Goal: Transaction & Acquisition: Purchase product/service

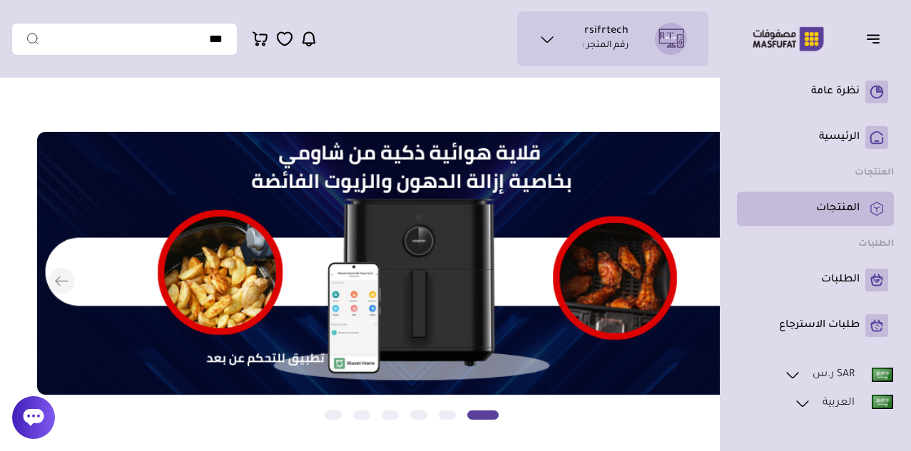
click at [842, 215] on p "المنتجات" at bounding box center [838, 209] width 44 height 14
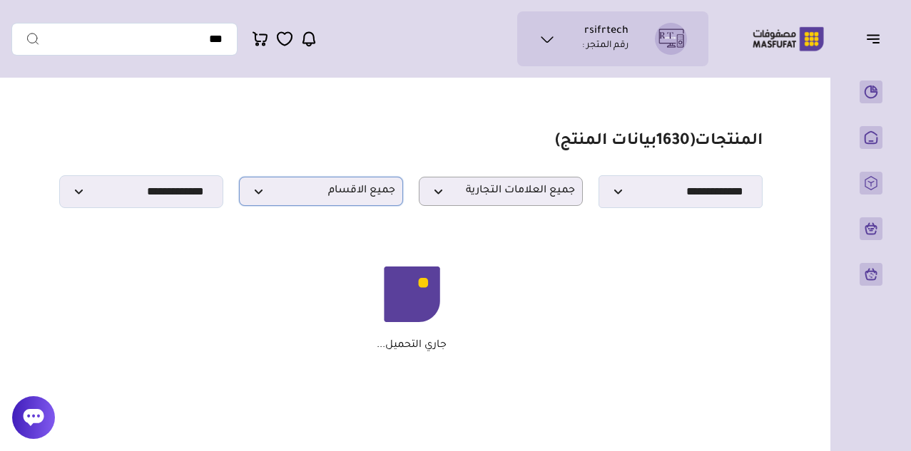
click at [253, 187] on p "جميع الاقسام" at bounding box center [321, 191] width 164 height 29
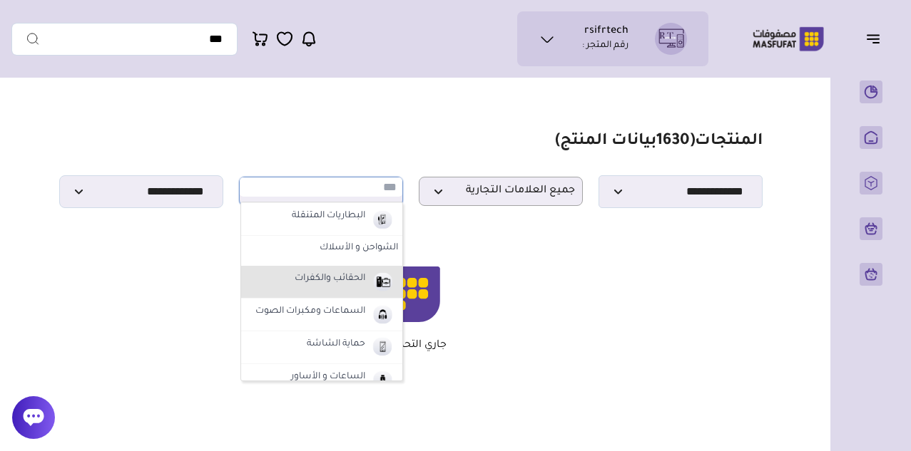
scroll to position [71, 0]
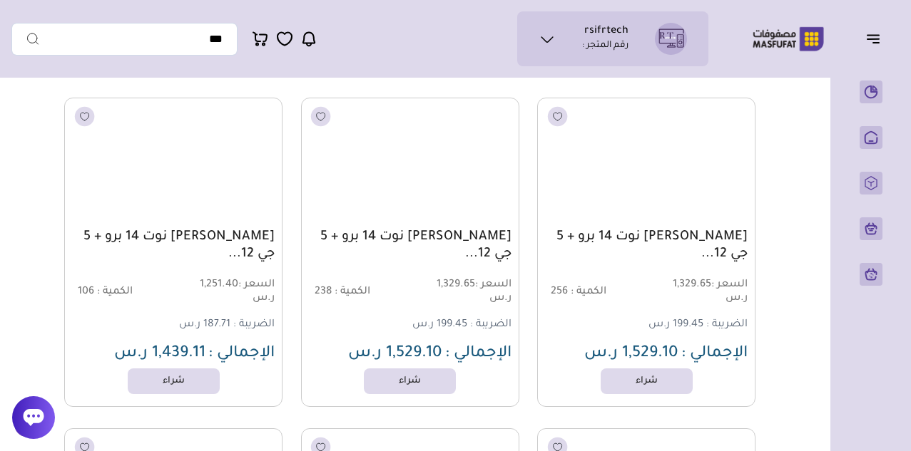
scroll to position [5776, 0]
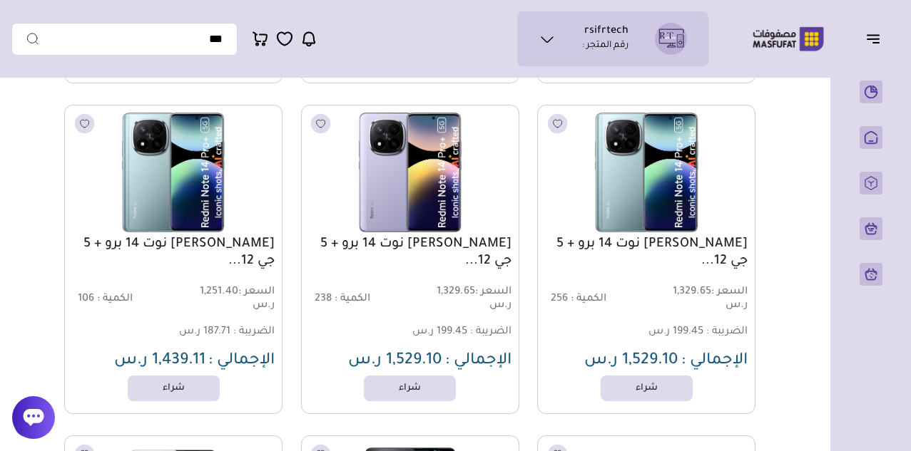
drag, startPoint x: 517, startPoint y: 245, endPoint x: 424, endPoint y: 270, distance: 95.8
click at [424, 270] on div "[PERSON_NAME] نوت 14 برو + 5 جي 12... السعر : 1,329.65 ر.س الكمية : 238 الضريبة…" at bounding box center [410, 260] width 218 height 310
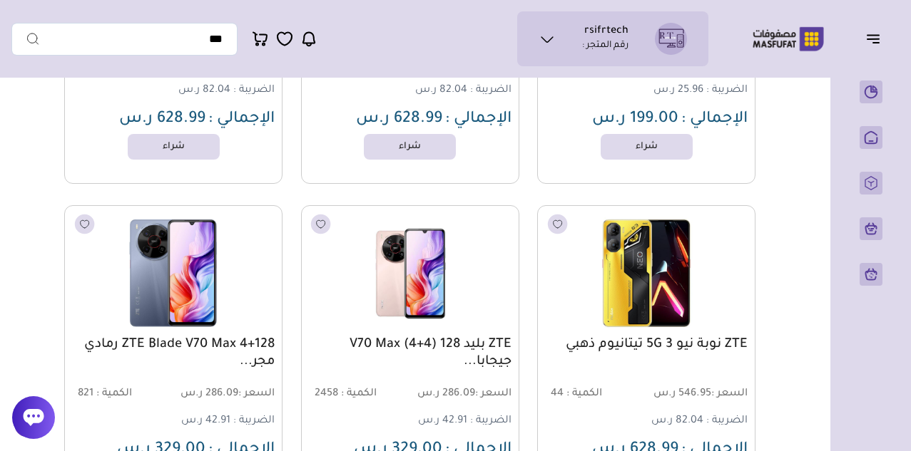
scroll to position [6490, 0]
